Goal: Check status: Check status

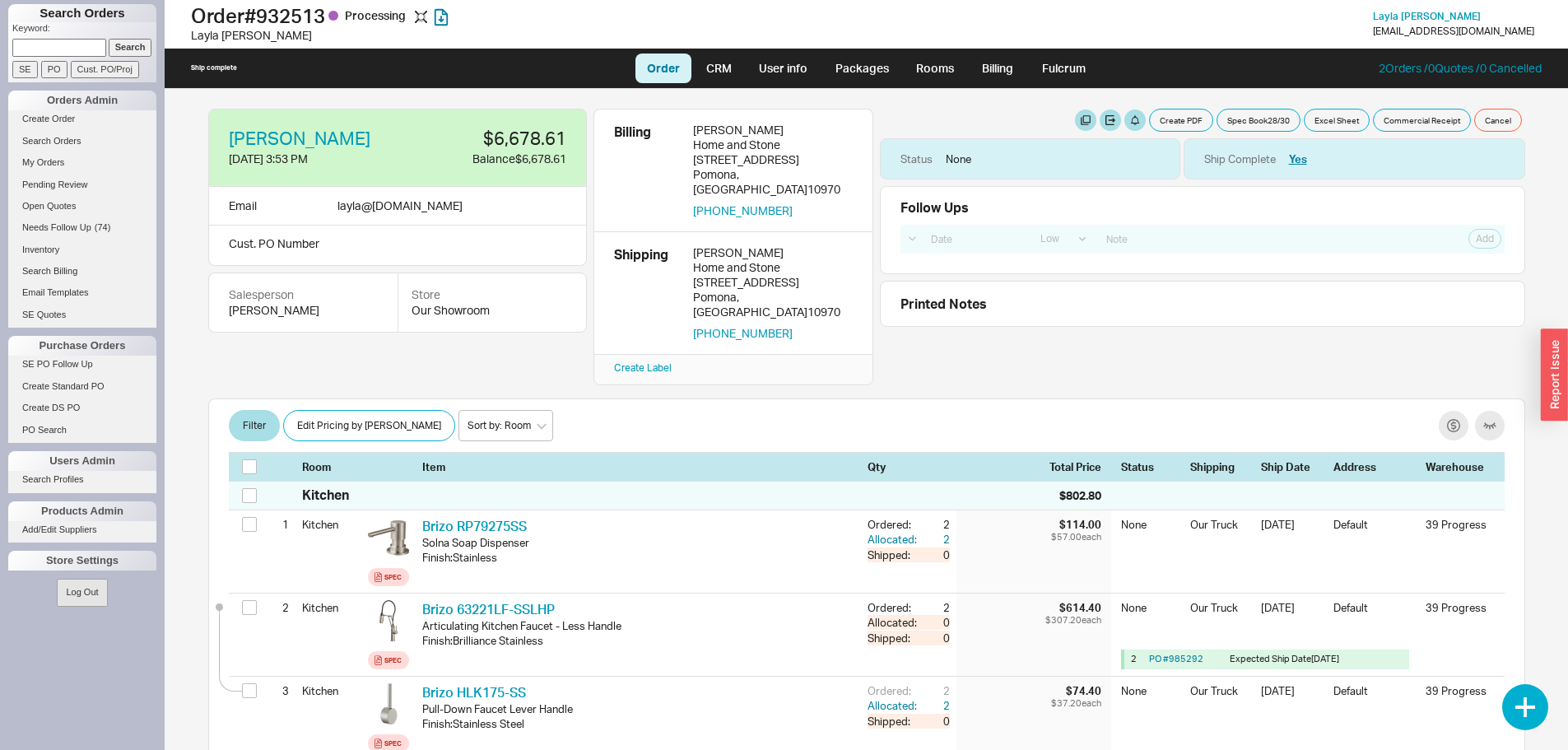
select select "LOW"
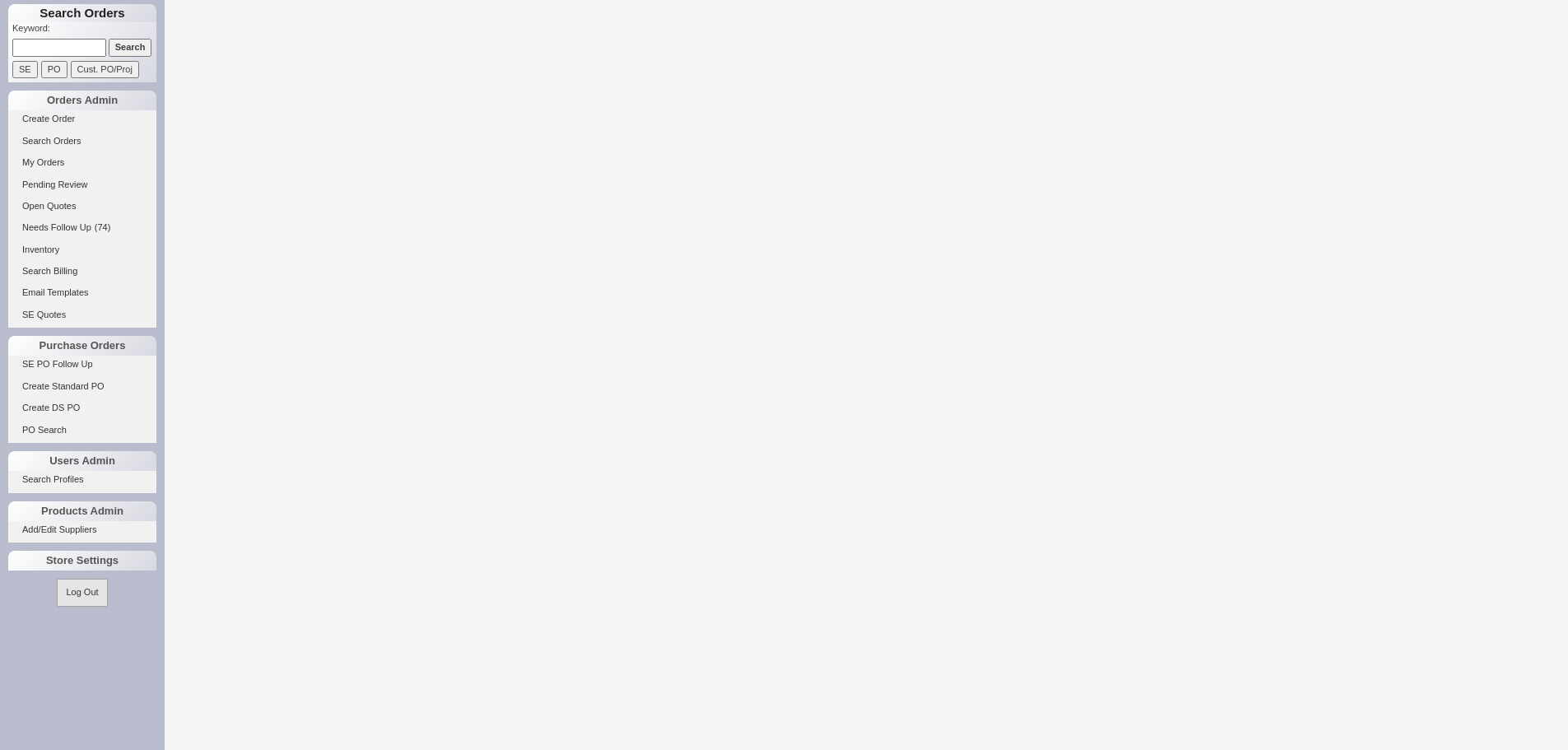
select select "LOW"
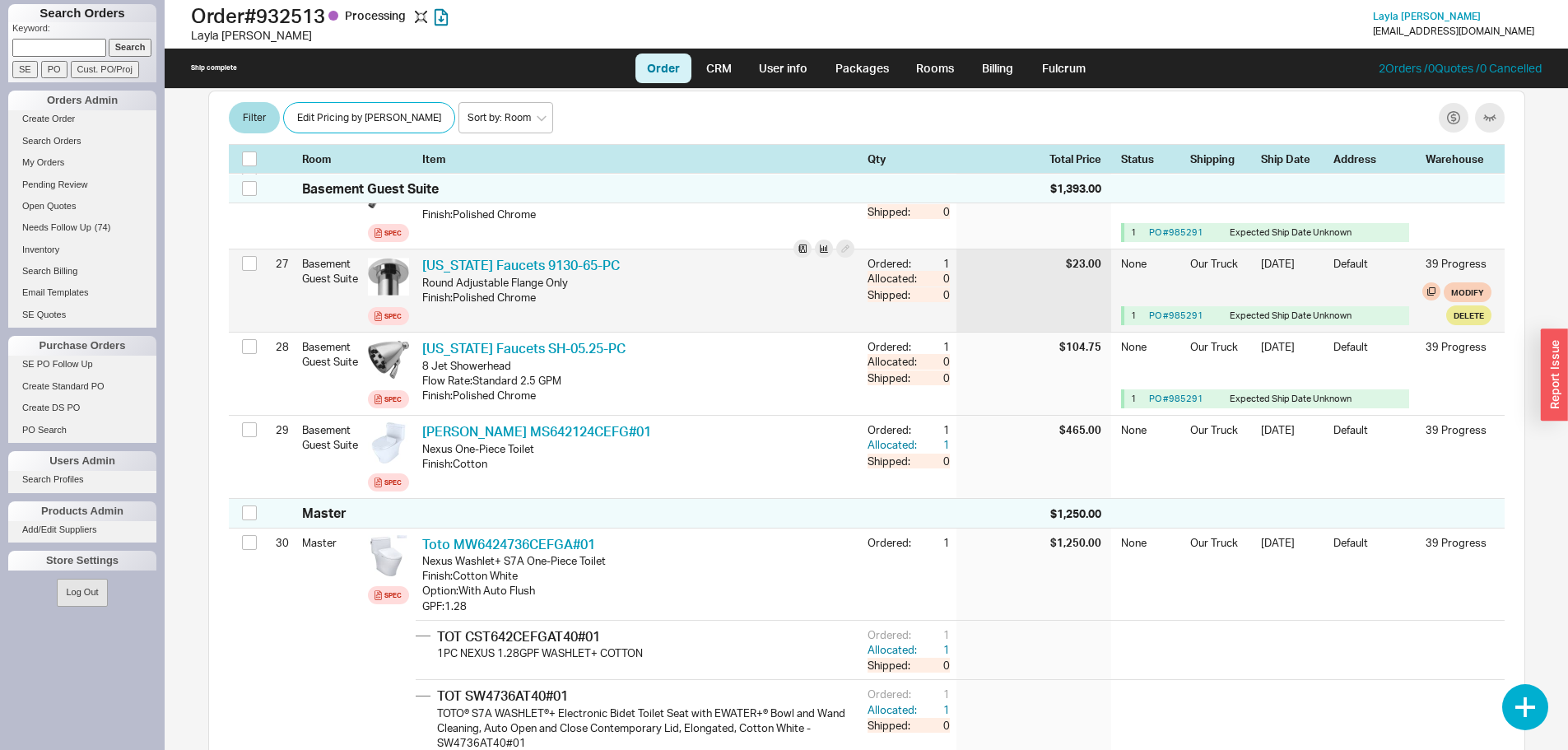
scroll to position [2546, 0]
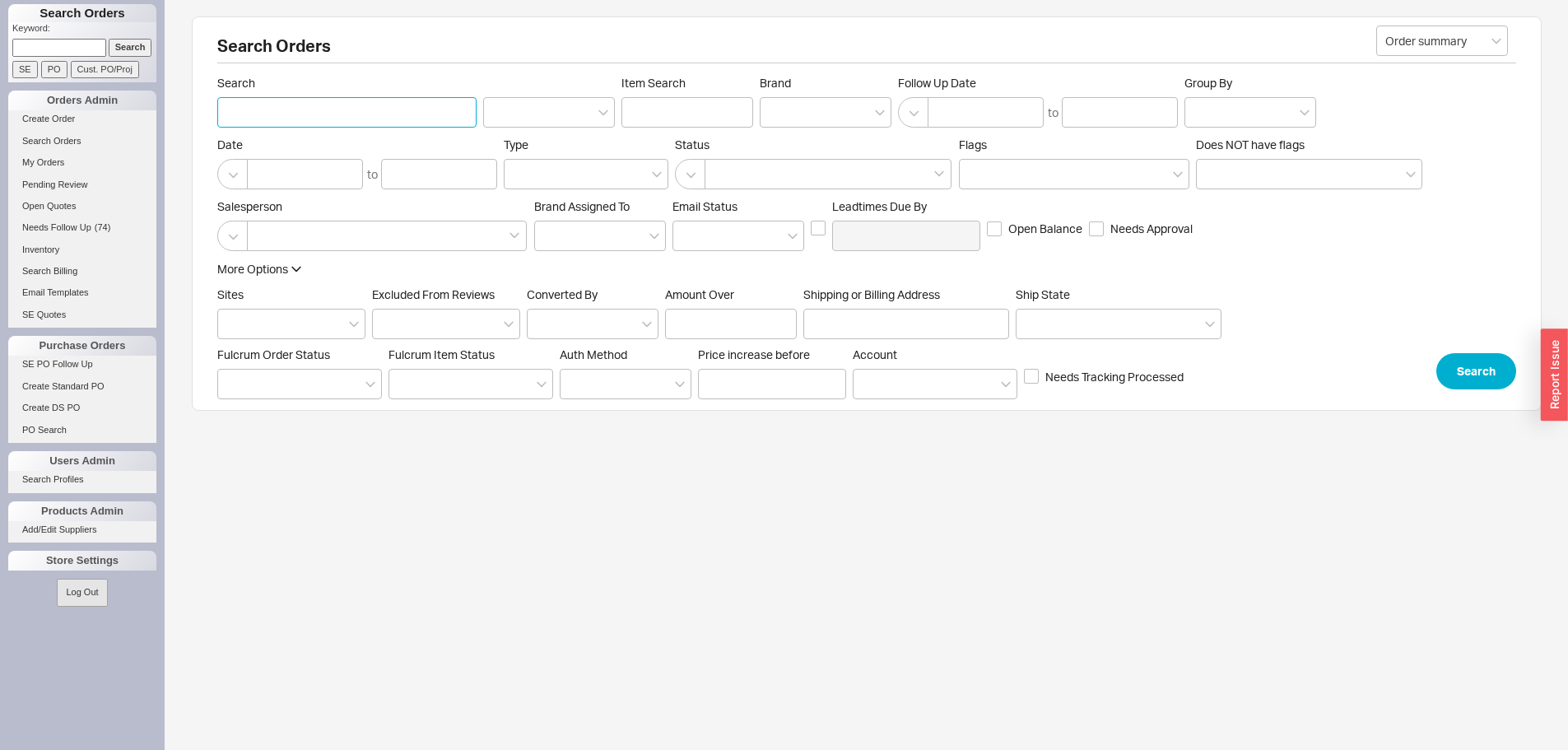
paste input "928600"
type input "928600"
click at [1449, 380] on button "Search" at bounding box center [1475, 371] width 80 height 36
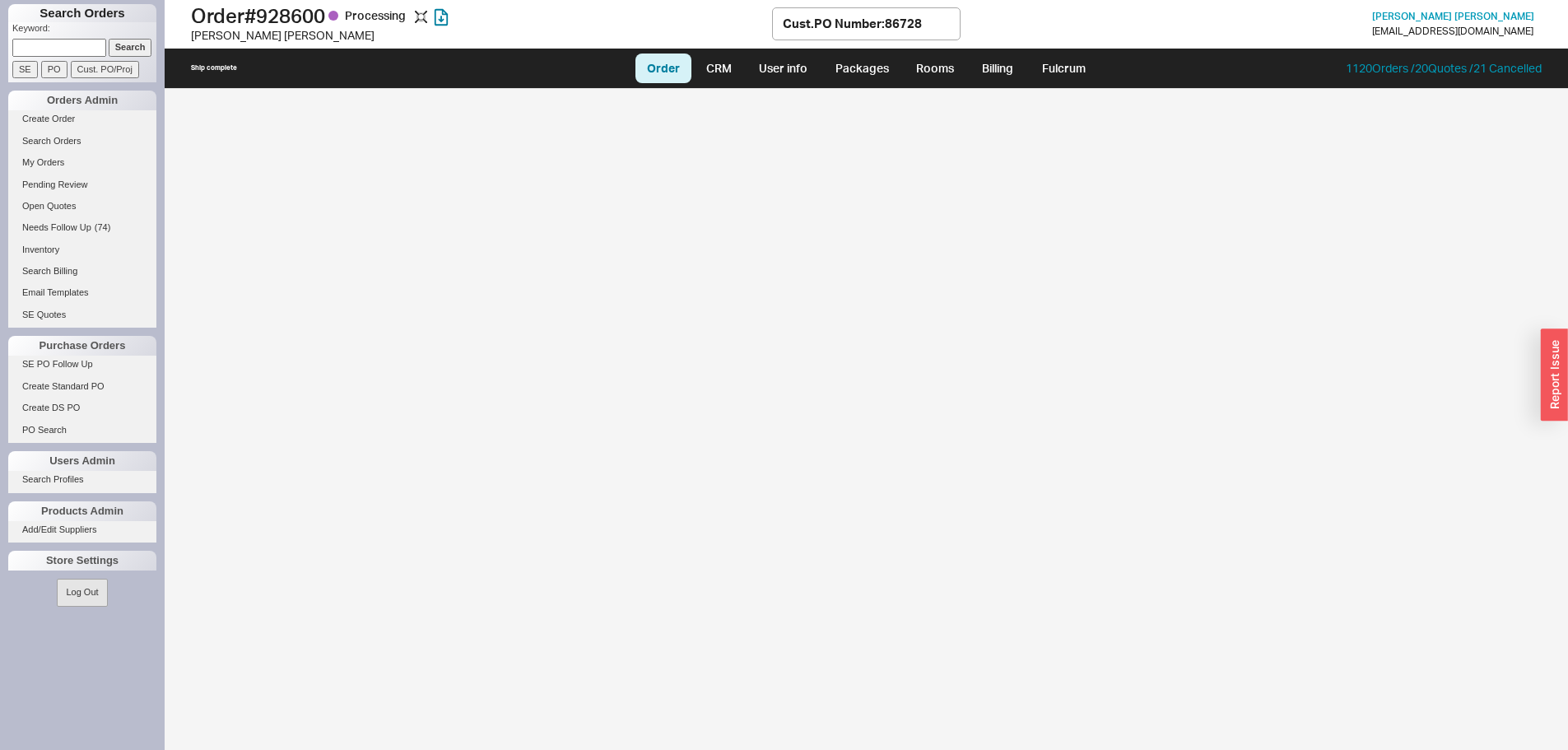
select select "LOW"
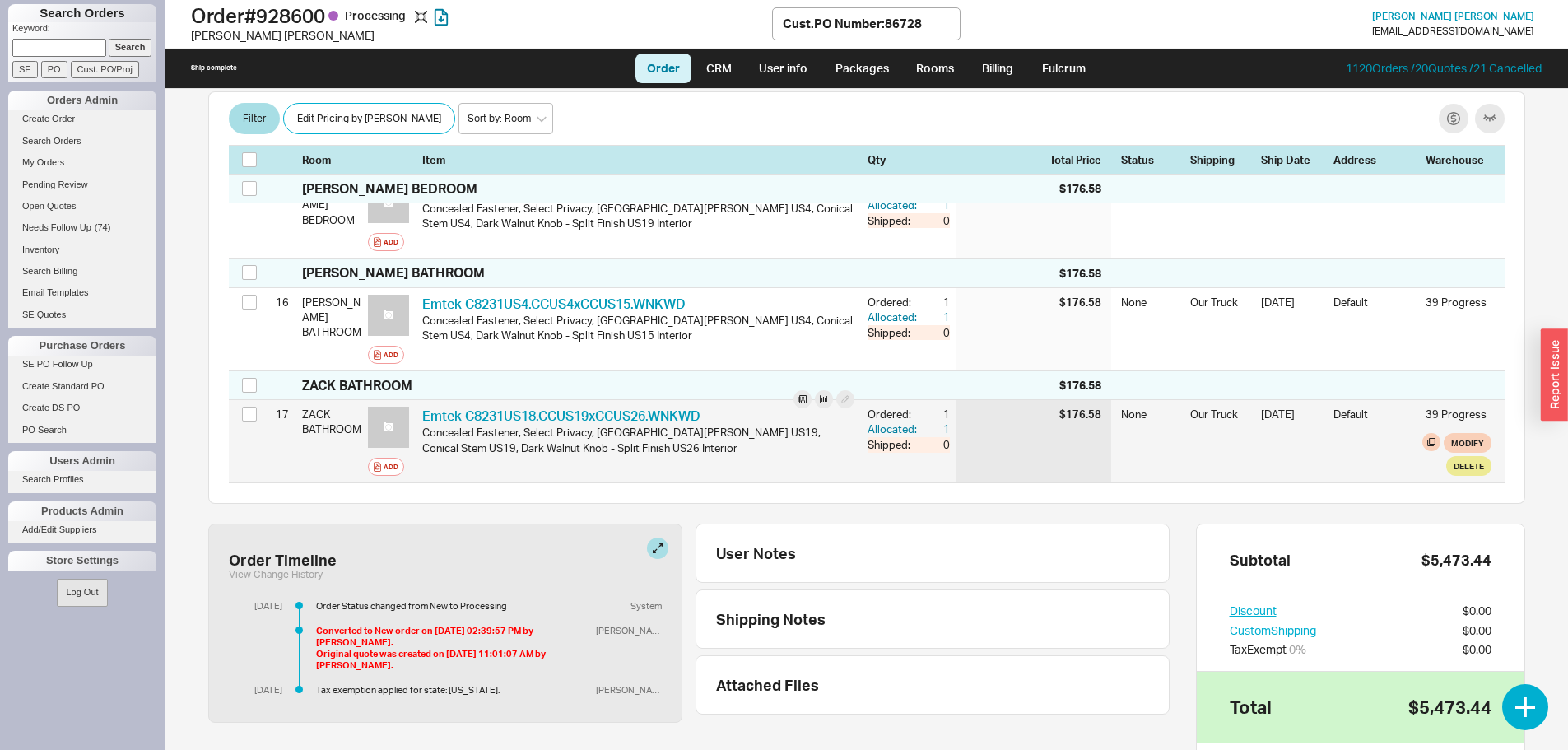
scroll to position [2305, 0]
